Goal: Check status: Check status

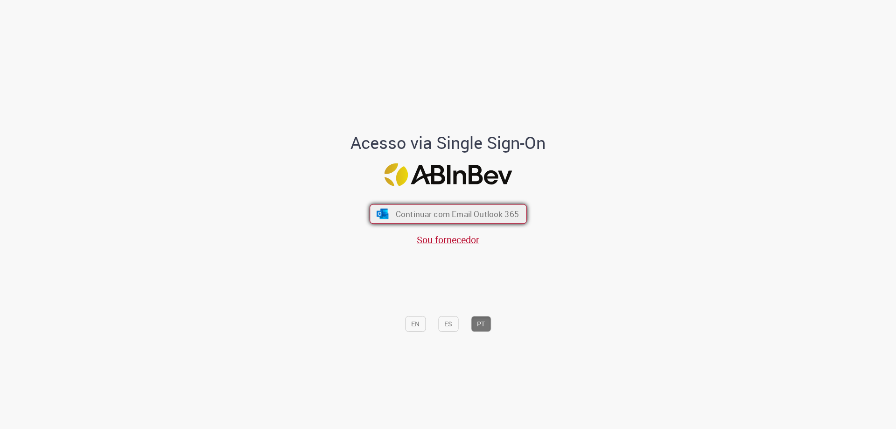
click at [387, 212] on button "Continuar com Email Outlook 365" at bounding box center [448, 214] width 157 height 20
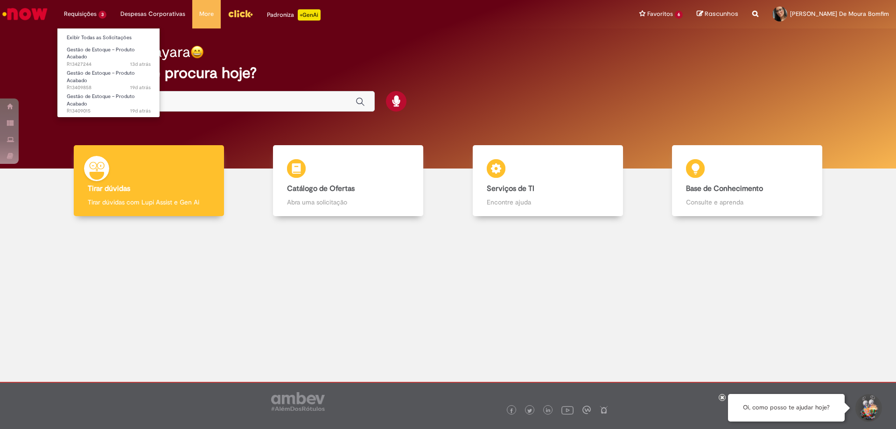
click at [70, 13] on li "Requisições 3 Exibir Todas as Solicitações Gestão de Estoque – Produto Acabado …" at bounding box center [85, 14] width 56 height 28
click at [82, 52] on span "Gestão de Estoque – Produto Acabado" at bounding box center [101, 53] width 68 height 14
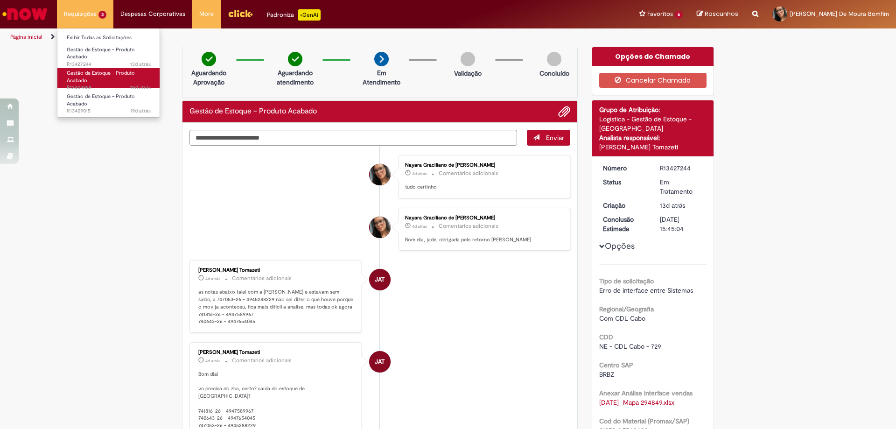
click at [81, 81] on span "Gestão de Estoque – Produto Acabado" at bounding box center [101, 77] width 68 height 14
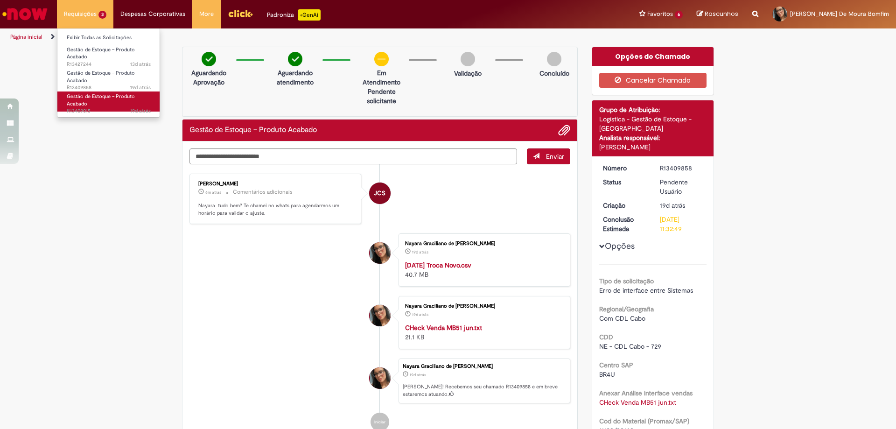
click at [92, 99] on span "Gestão de Estoque – Produto Acabado" at bounding box center [101, 100] width 68 height 14
